Goal: Check status: Check status

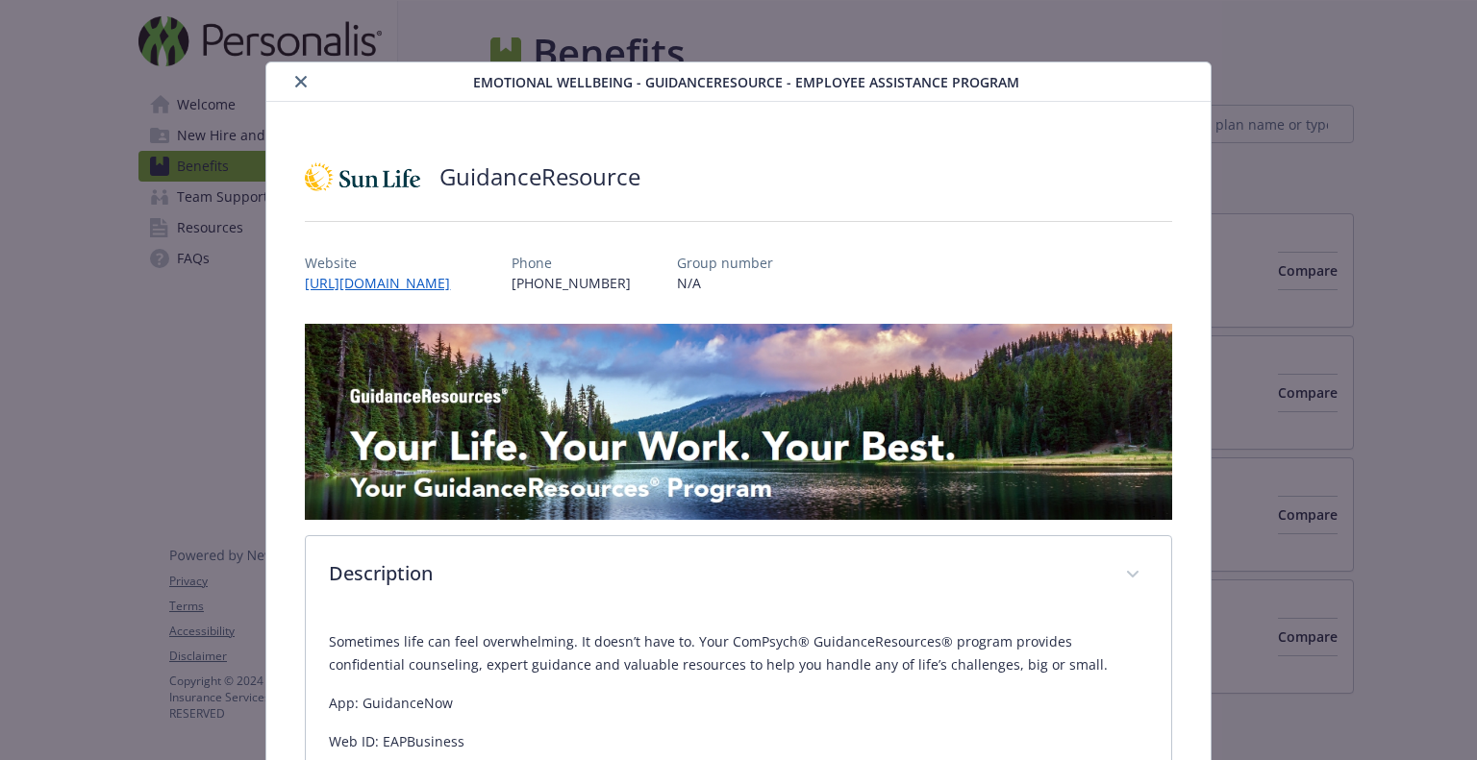
scroll to position [3019, 0]
